Goal: Information Seeking & Learning: Find specific fact

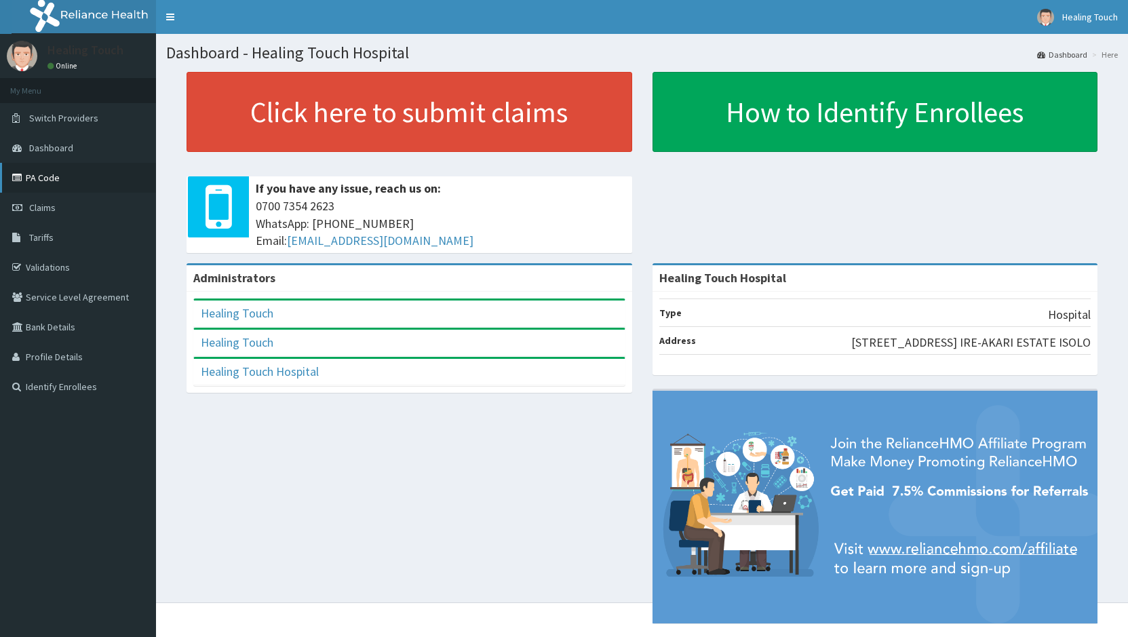
click at [71, 177] on link "PA Code" at bounding box center [78, 178] width 156 height 30
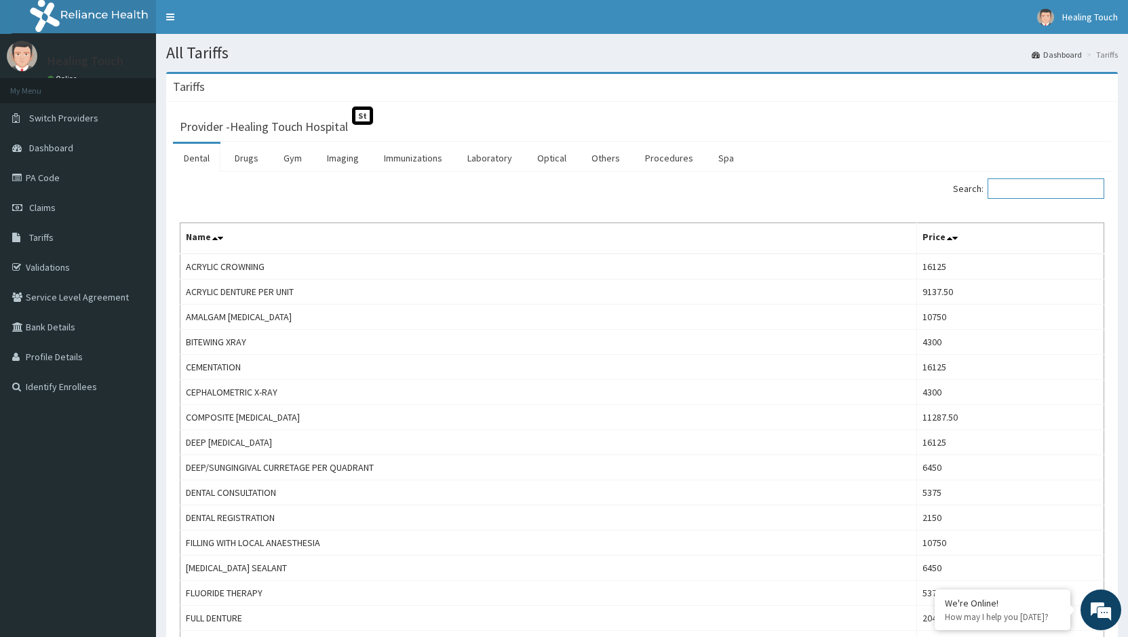
click at [1035, 185] on input "Search:" at bounding box center [1046, 188] width 117 height 20
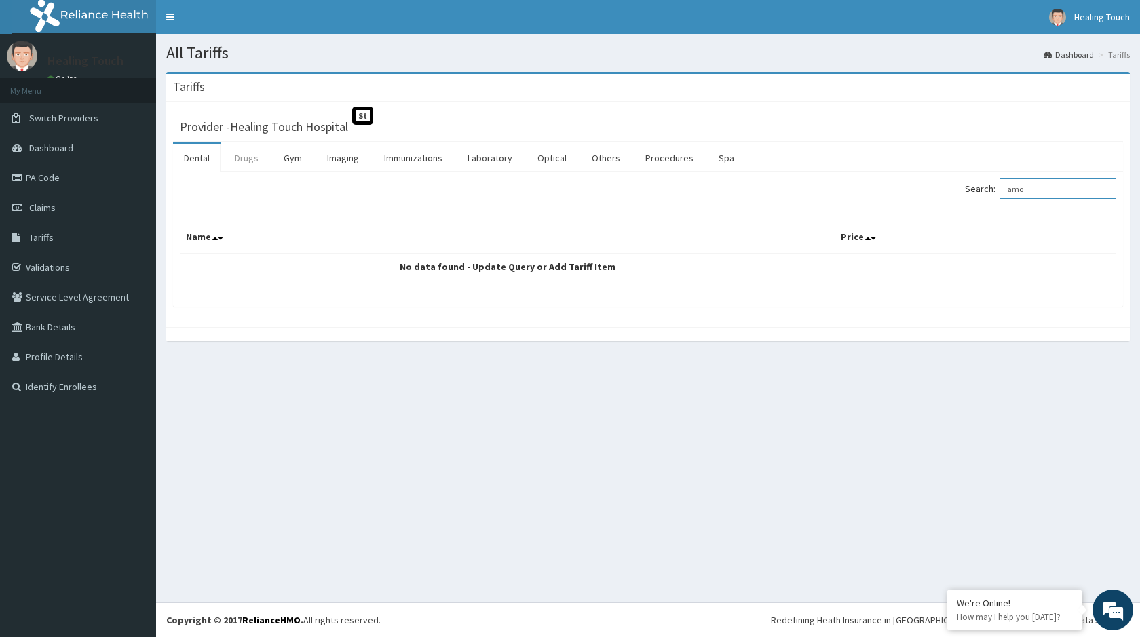
type input "amo"
click at [247, 154] on link "Drugs" at bounding box center [246, 158] width 45 height 29
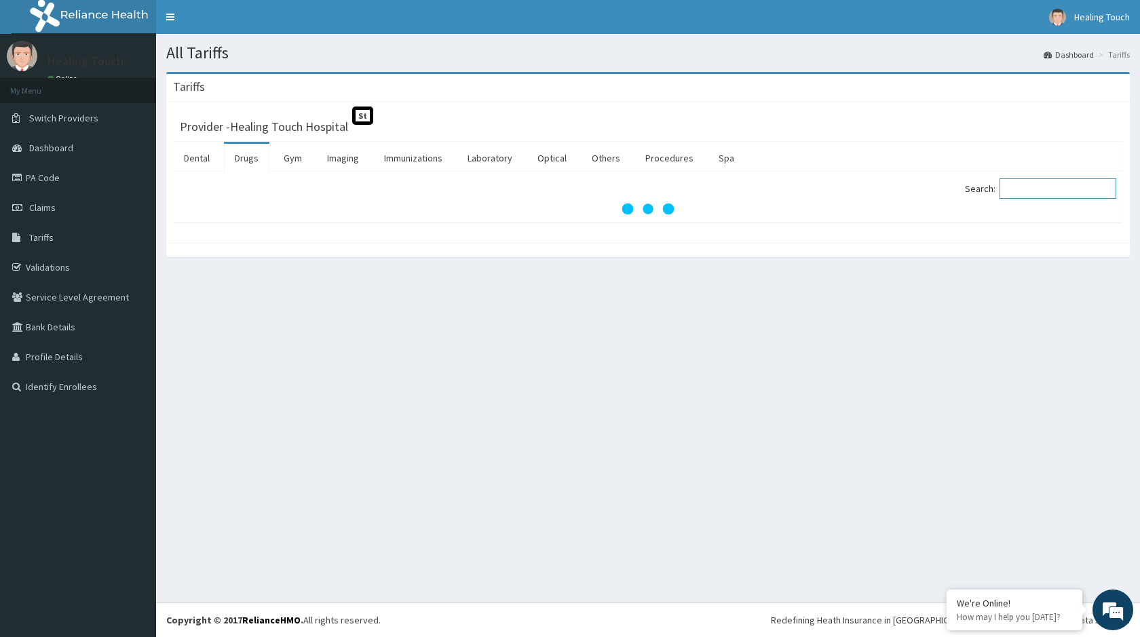
click at [1078, 188] on input "Search:" at bounding box center [1058, 188] width 117 height 20
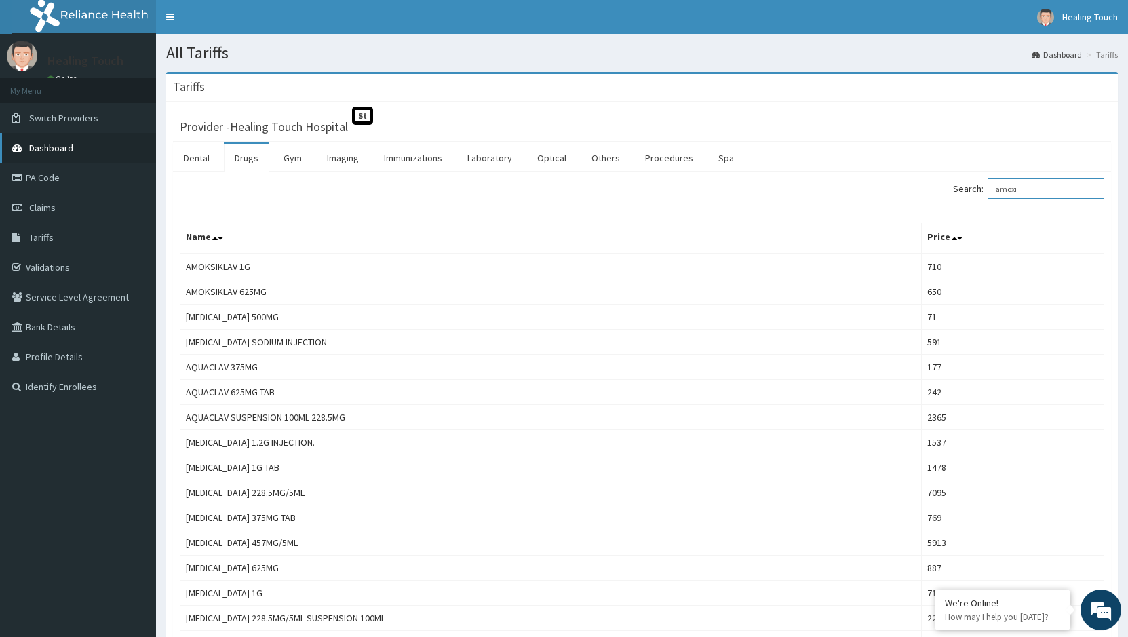
type input "amoxi"
click at [56, 143] on span "Dashboard" at bounding box center [51, 148] width 44 height 12
click at [48, 168] on link "PA Code" at bounding box center [78, 178] width 156 height 30
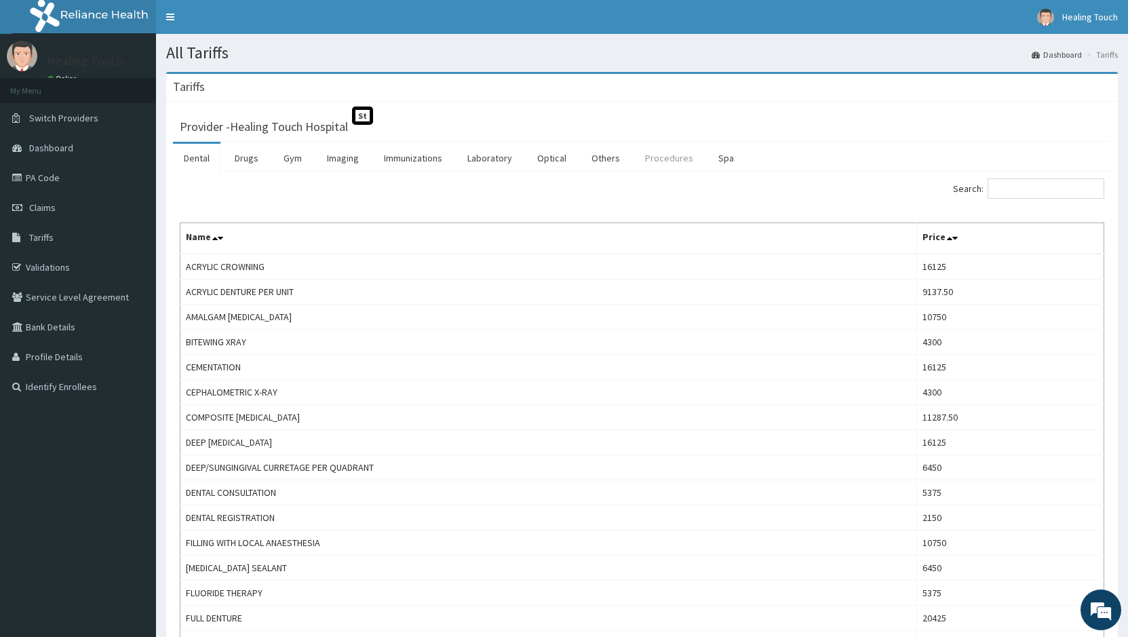
click at [667, 164] on link "Procedures" at bounding box center [669, 158] width 70 height 29
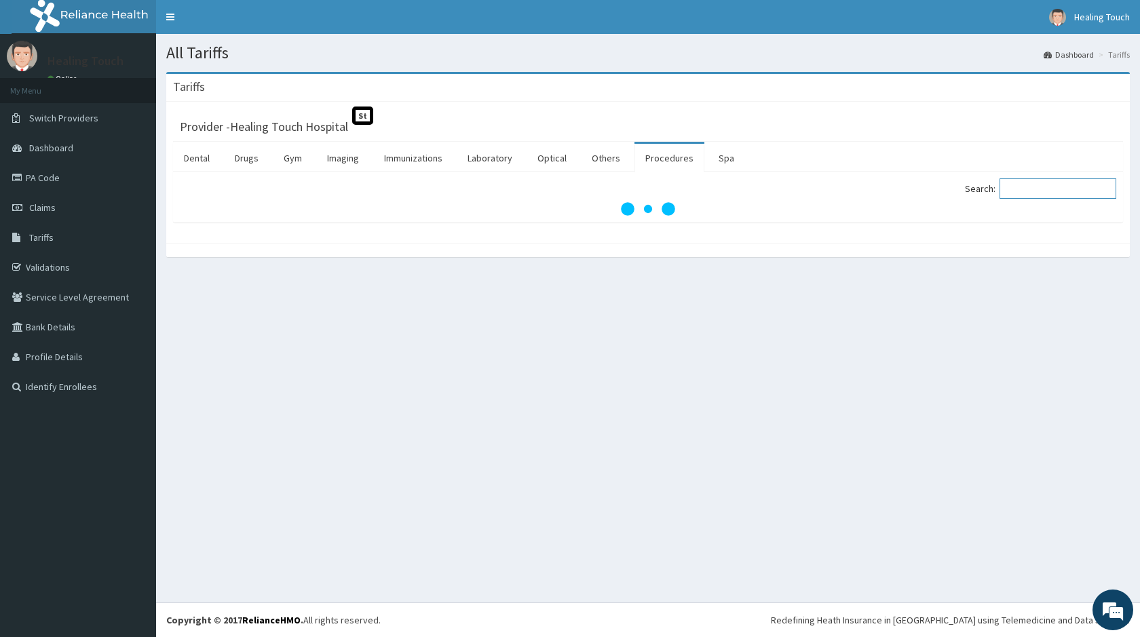
click at [1027, 194] on input "Search:" at bounding box center [1058, 188] width 117 height 20
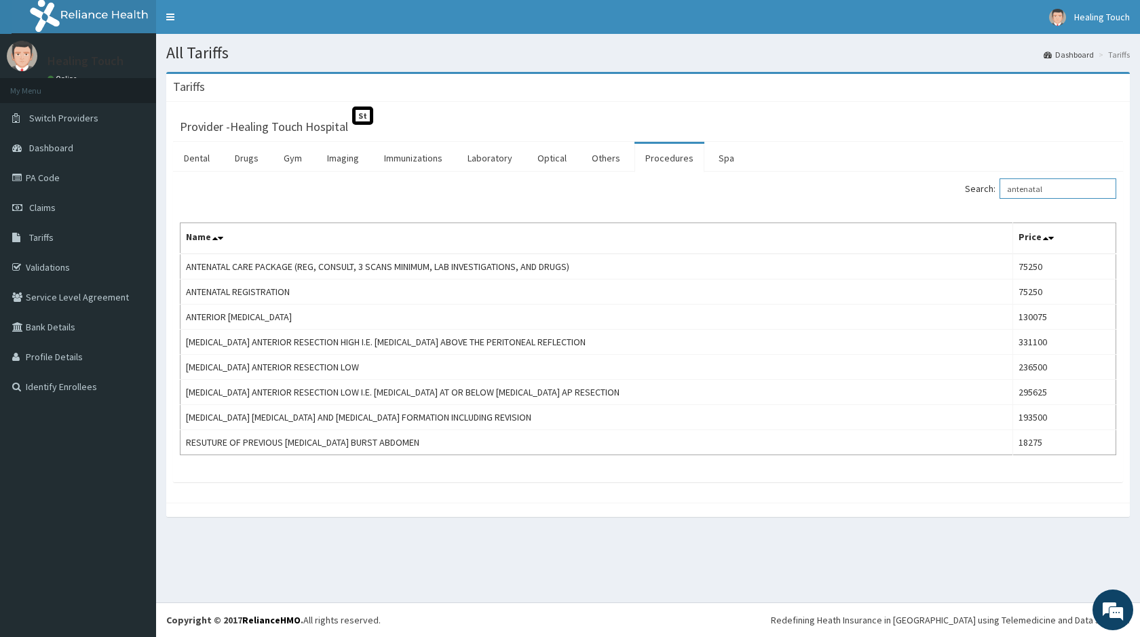
type input "antenatal"
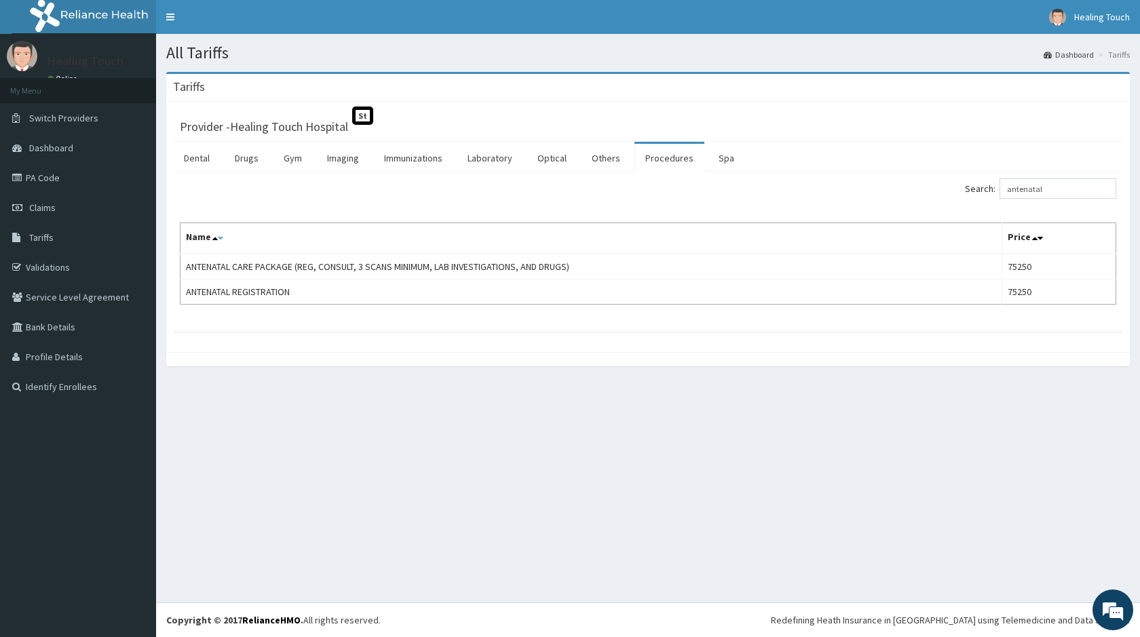
click at [218, 240] on icon at bounding box center [220, 238] width 5 height 10
